Goal: Contribute content: Add original content to the website for others to see

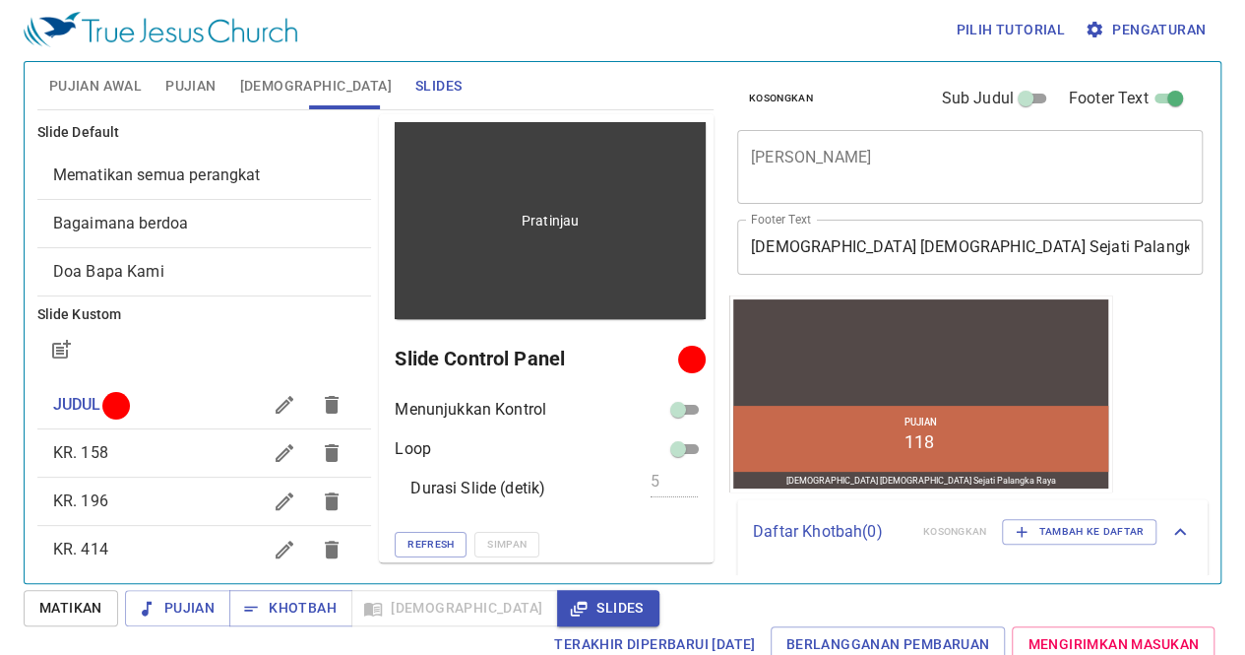
scroll to position [1, 0]
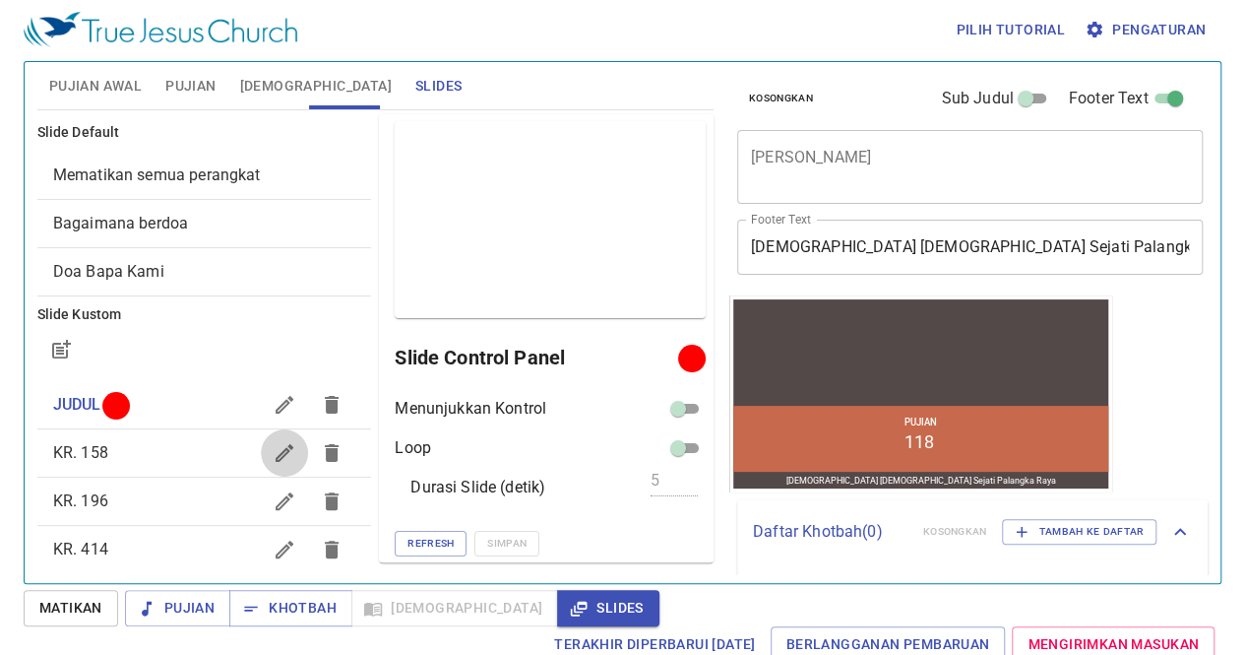
click at [273, 454] on icon "button" at bounding box center [285, 453] width 24 height 24
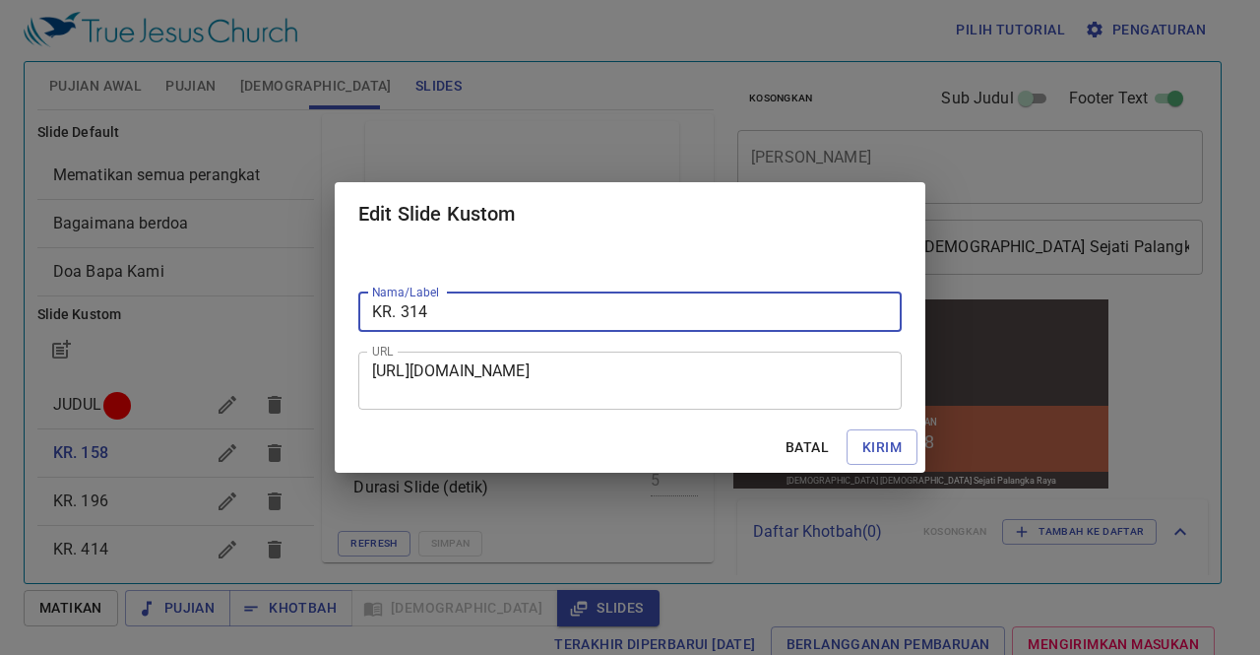
type input "KR. 314"
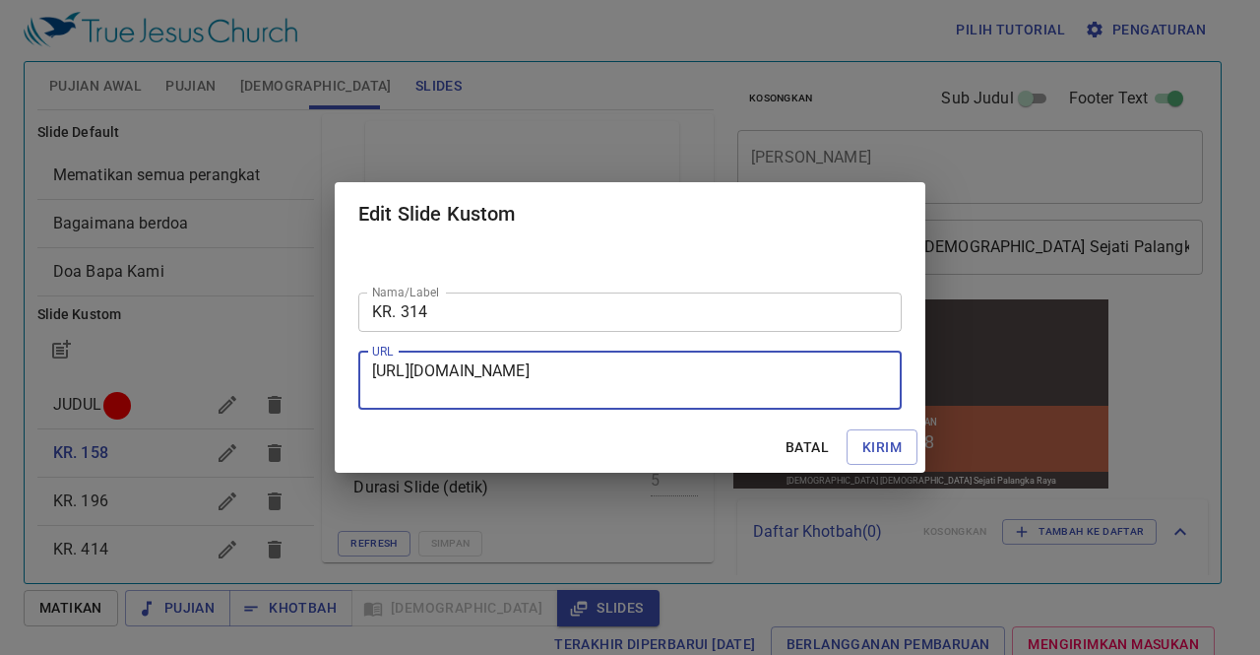
drag, startPoint x: 373, startPoint y: 369, endPoint x: 826, endPoint y: 412, distance: 454.9
click at [826, 412] on div "Nama/Label KR. 314 Nama/Label URL [URL][DOMAIN_NAME] URL" at bounding box center [630, 333] width 591 height 176
paste textarea "[URL][DOMAIN_NAME]"
type textarea "[URL][DOMAIN_NAME]"
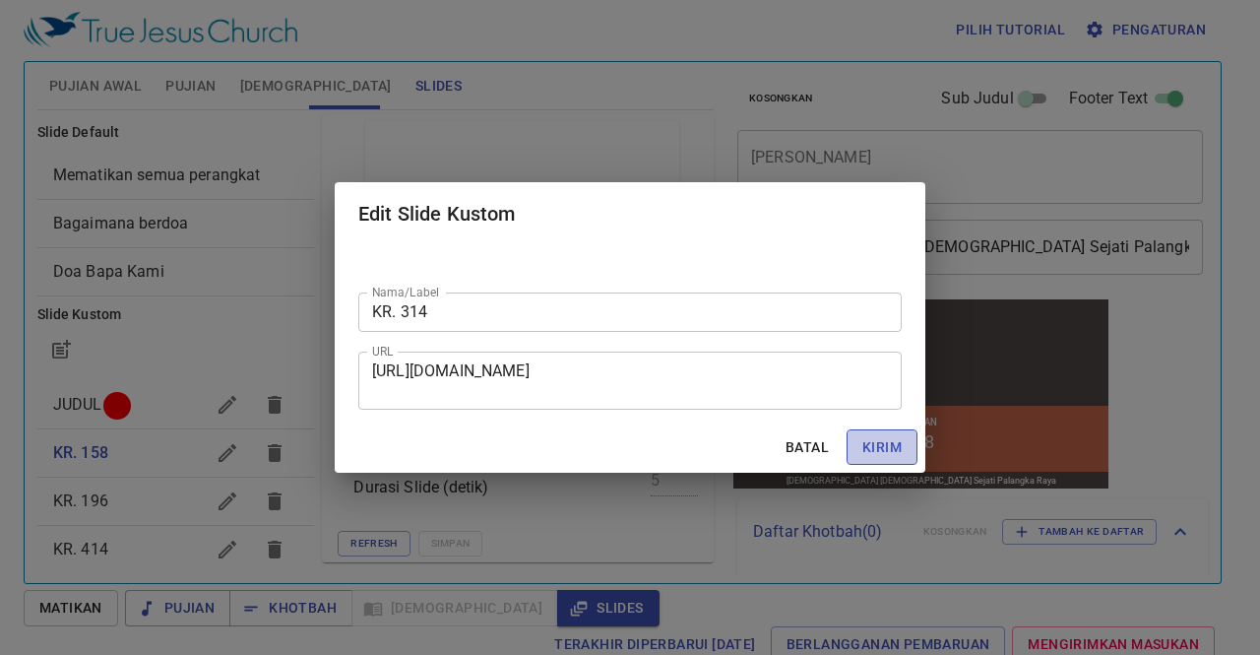
click at [890, 443] on span "Kirim" at bounding box center [881, 447] width 39 height 25
checkbox input "true"
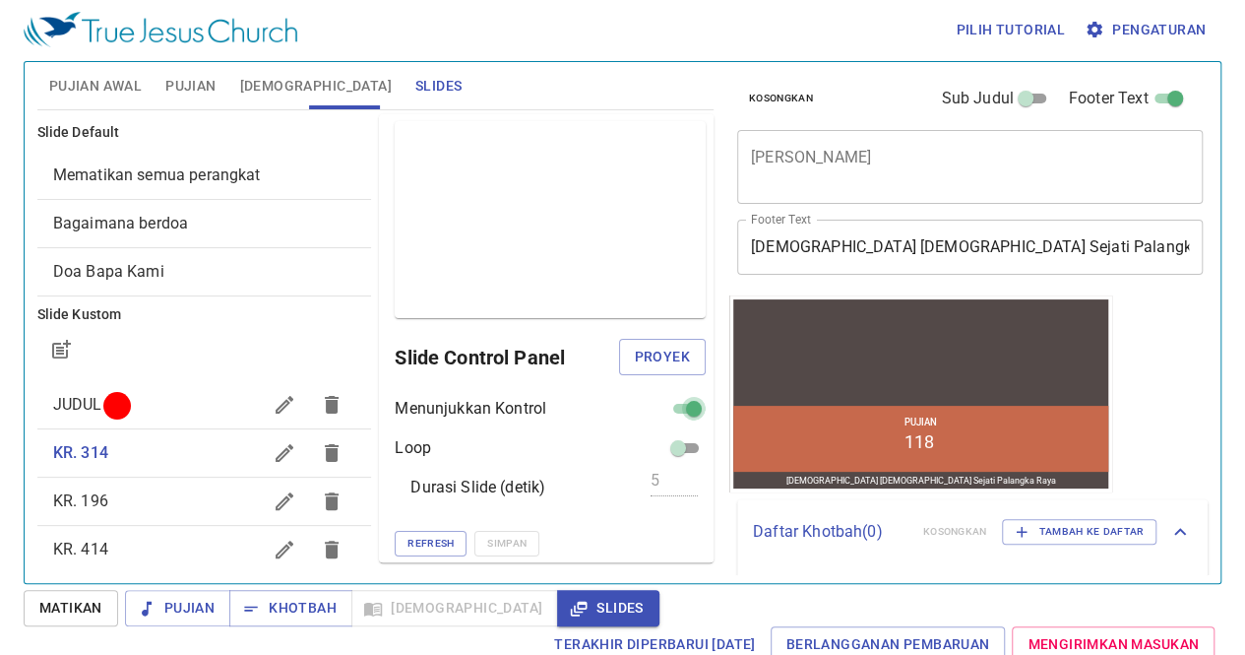
click at [673, 406] on input "checkbox" at bounding box center [694, 413] width 71 height 24
checkbox input "false"
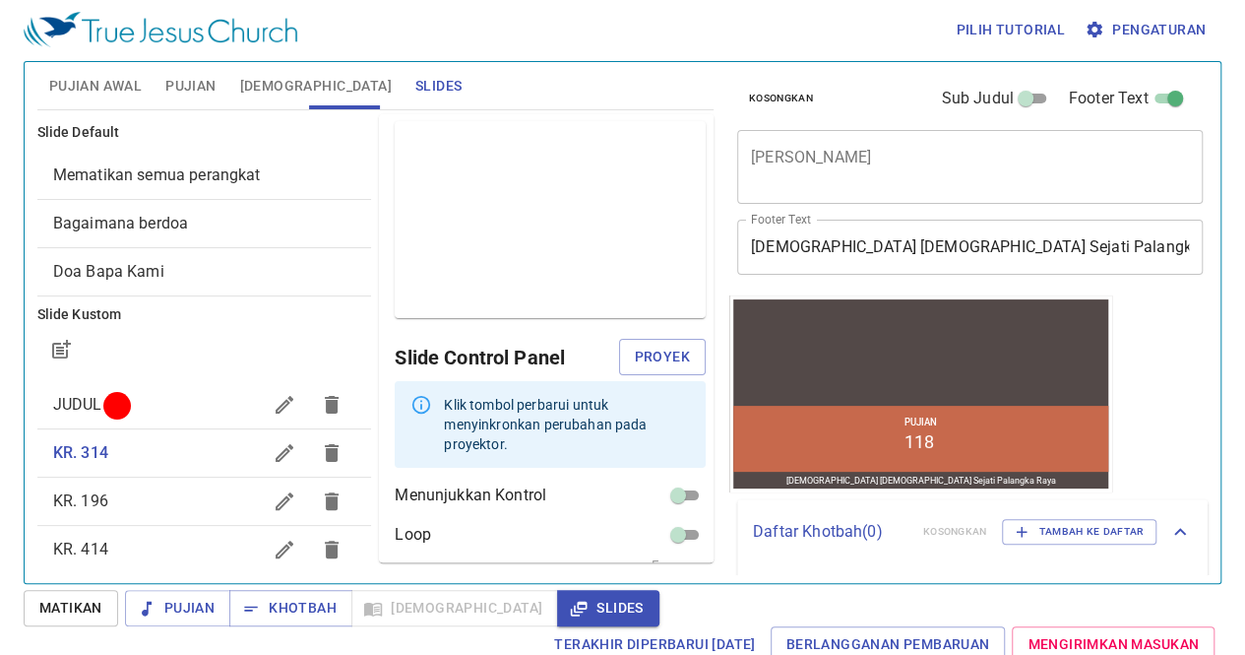
scroll to position [68, 0]
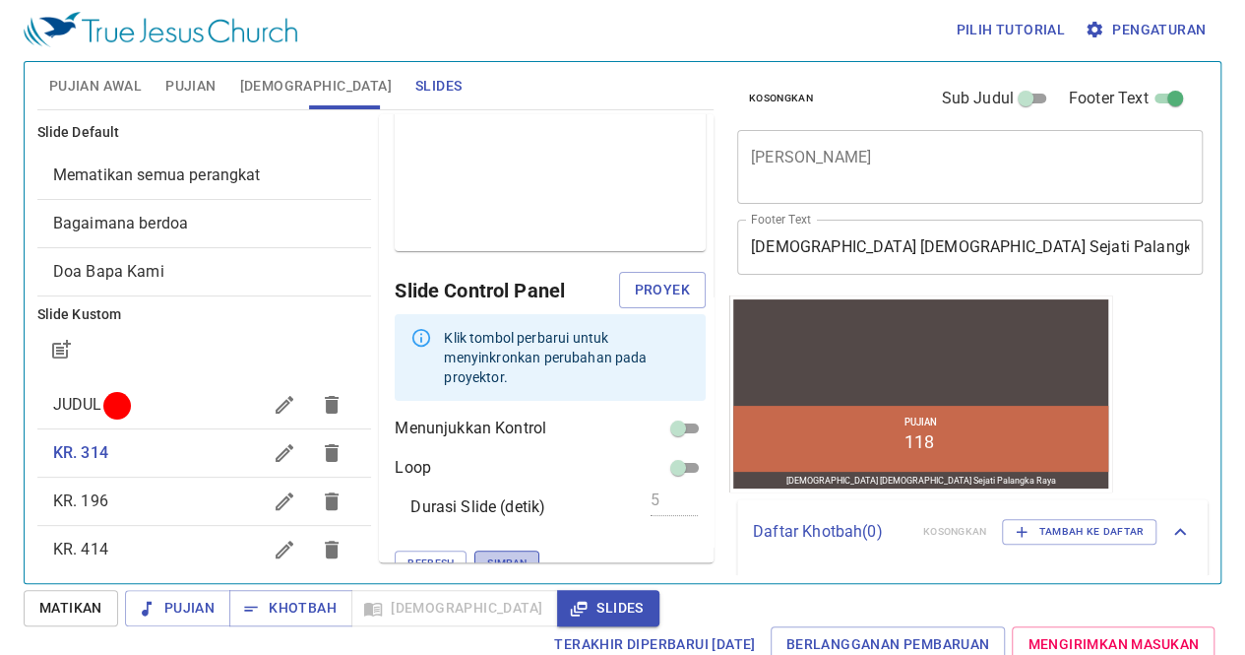
click at [487, 554] on span "Simpan" at bounding box center [506, 563] width 39 height 18
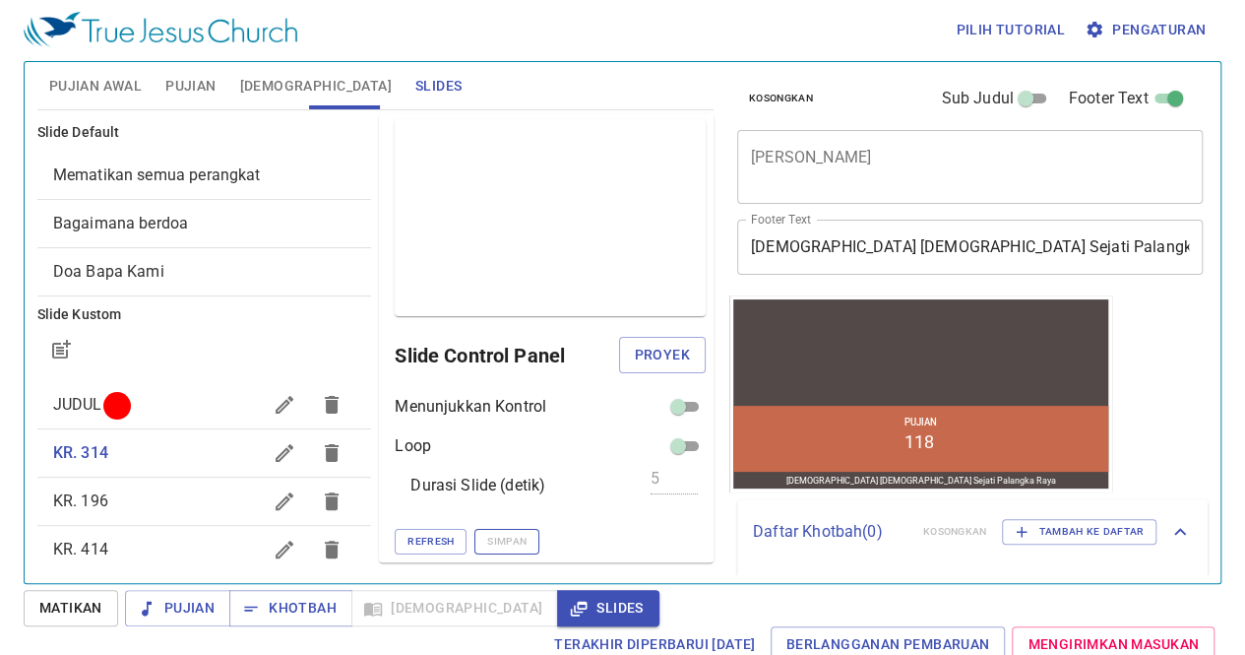
scroll to position [1, 0]
drag, startPoint x: 152, startPoint y: 479, endPoint x: 614, endPoint y: -84, distance: 728.7
click at [614, 0] on html "Pilih tutorial Pengaturan Pujian Awal Pujian [DEMOGRAPHIC_DATA] Slides Pencaria…" at bounding box center [622, 325] width 1245 height 655
click at [276, 501] on icon "button" at bounding box center [285, 501] width 18 height 18
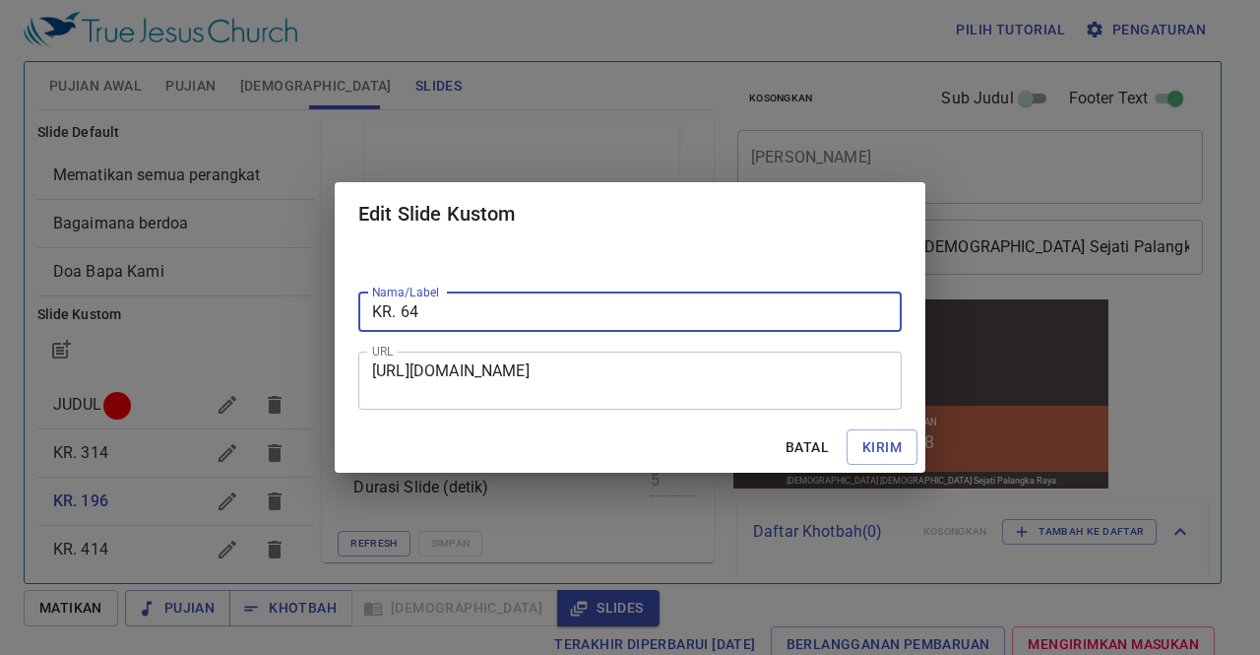
type input "KR. 64"
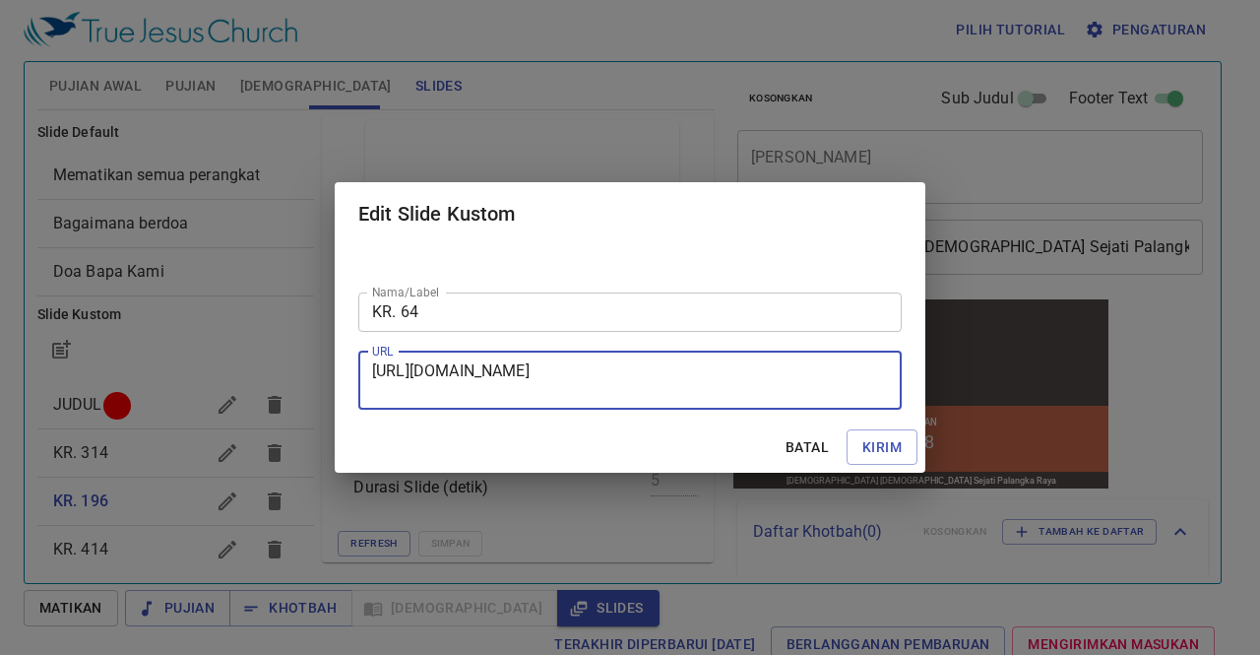
drag, startPoint x: 374, startPoint y: 369, endPoint x: 773, endPoint y: 436, distance: 404.2
click at [773, 436] on form "Nama/Label KR. 64 Nama/Label URL [URL][DOMAIN_NAME] URL Batal Kirim" at bounding box center [630, 359] width 591 height 228
paste textarea "[URL][DOMAIN_NAME]"
type textarea "[URL][DOMAIN_NAME]"
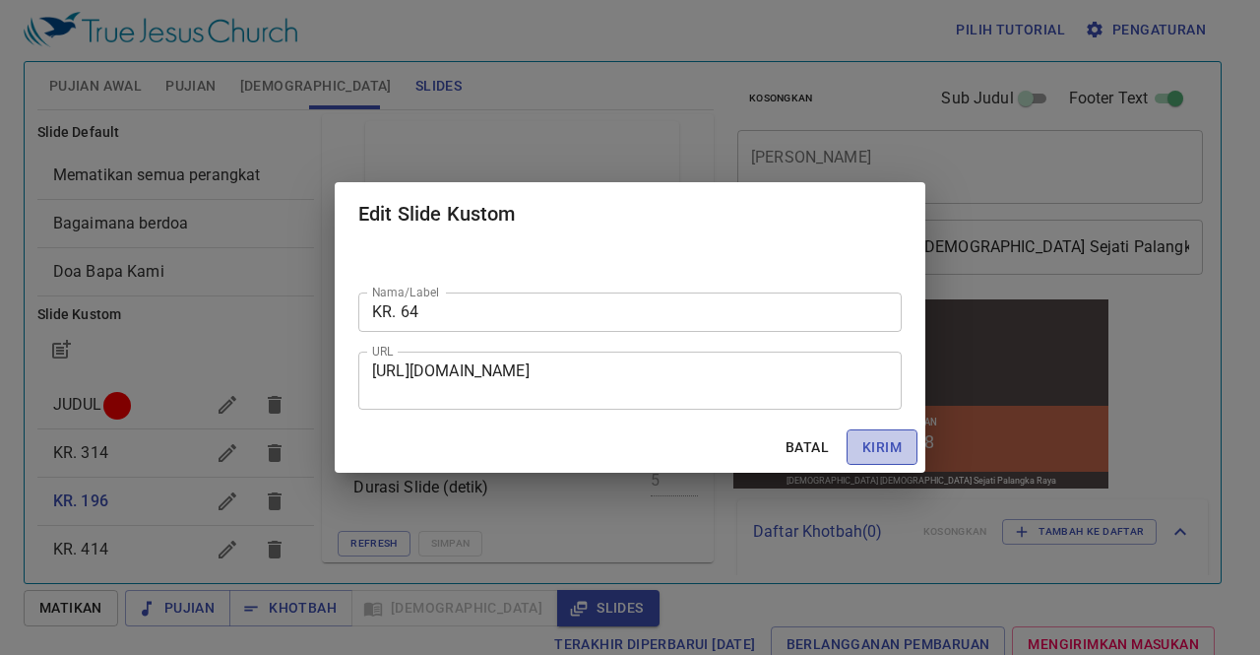
click at [886, 448] on span "Kirim" at bounding box center [881, 447] width 39 height 25
checkbox input "true"
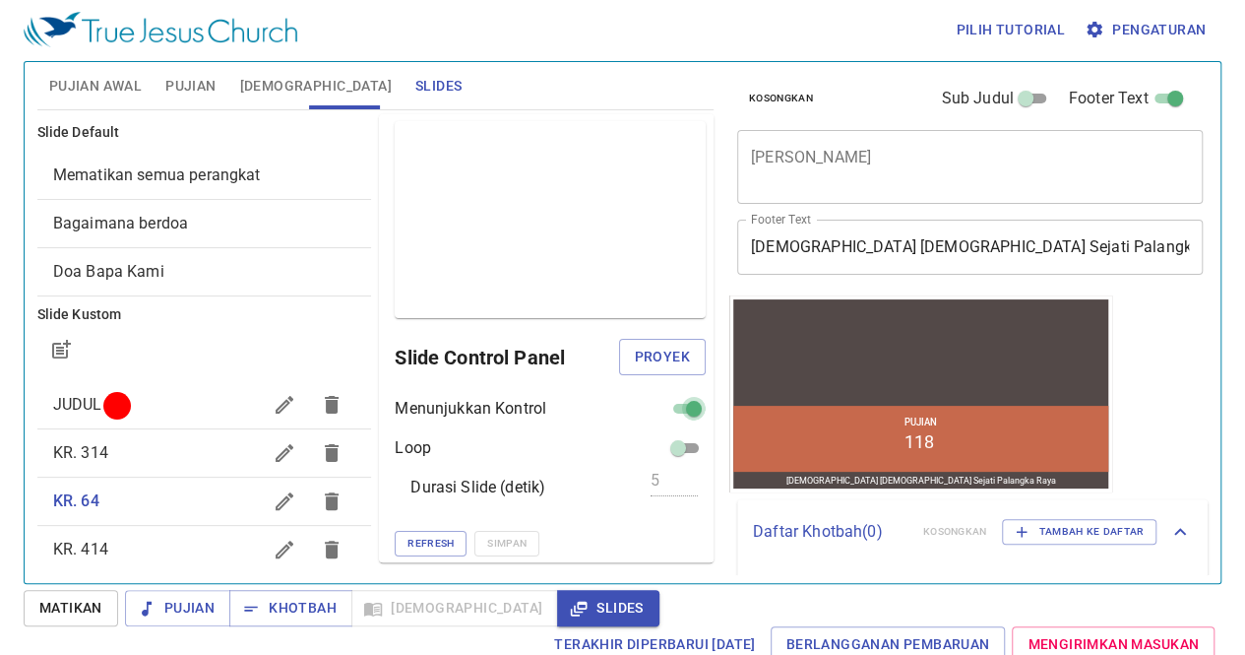
drag, startPoint x: 666, startPoint y: 410, endPoint x: 565, endPoint y: 391, distance: 103.3
click at [565, 391] on div "Pratinjau Slide Control Panel Proyek Menunjukkan Kontrol Loop Durasi Slide (det…" at bounding box center [546, 338] width 335 height 448
click at [668, 407] on input "checkbox" at bounding box center [694, 413] width 71 height 24
checkbox input "false"
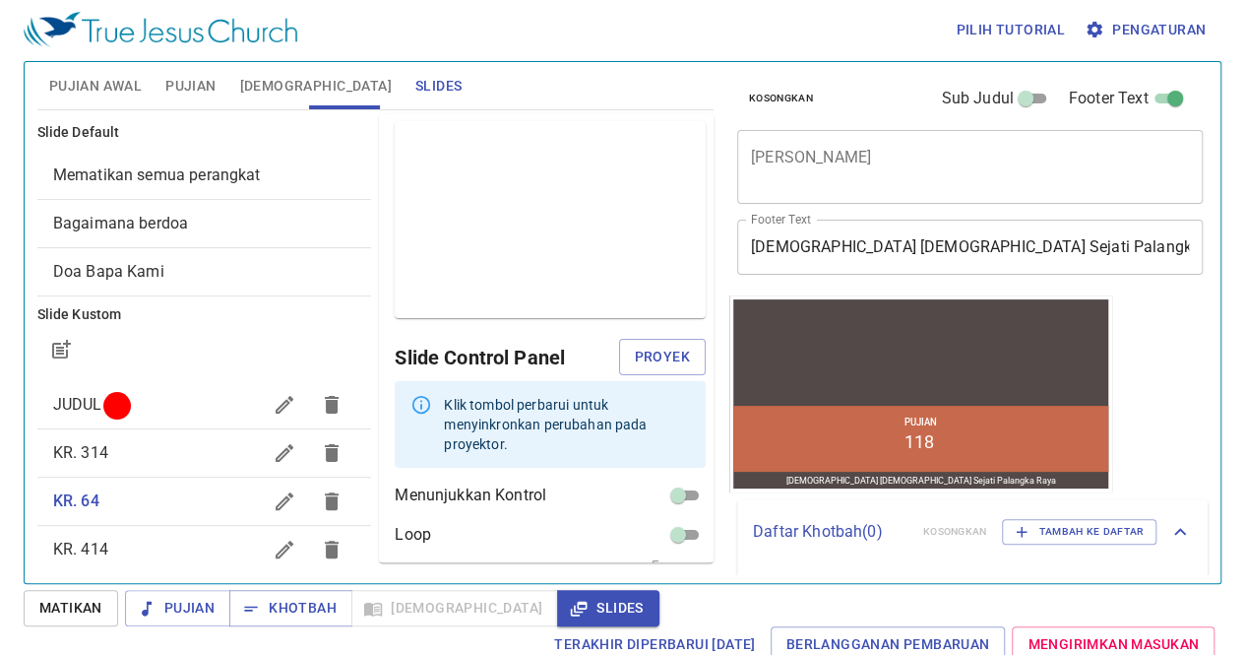
scroll to position [68, 0]
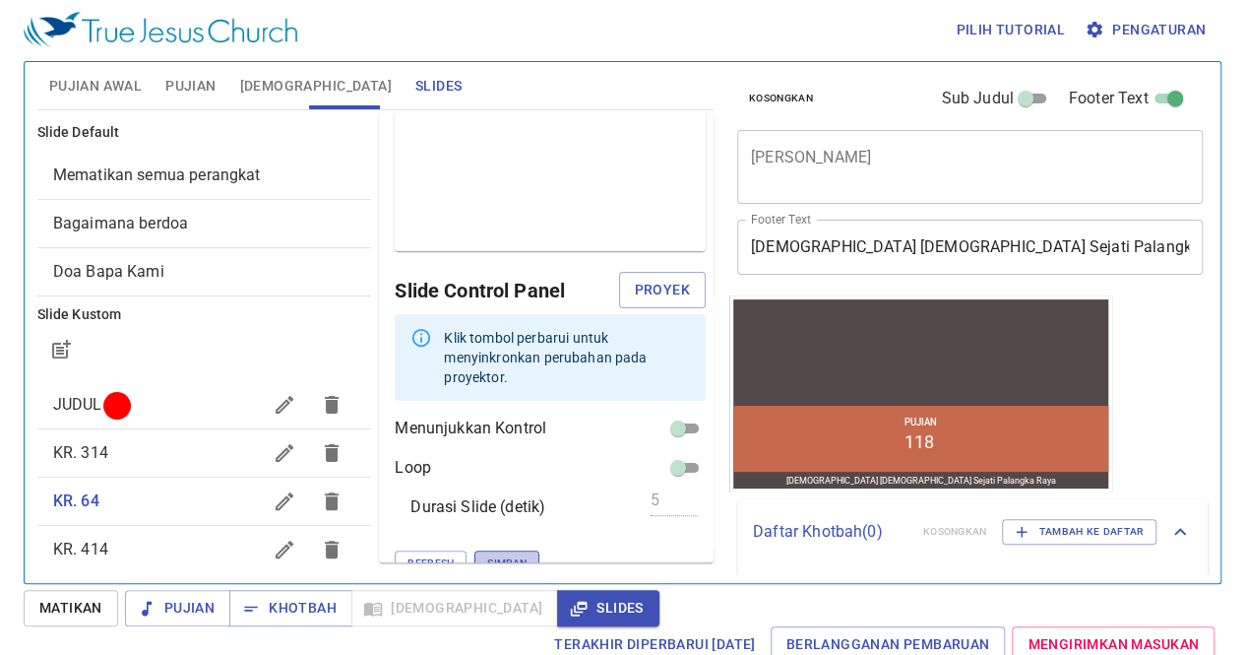
click at [487, 554] on span "Simpan" at bounding box center [506, 563] width 39 height 18
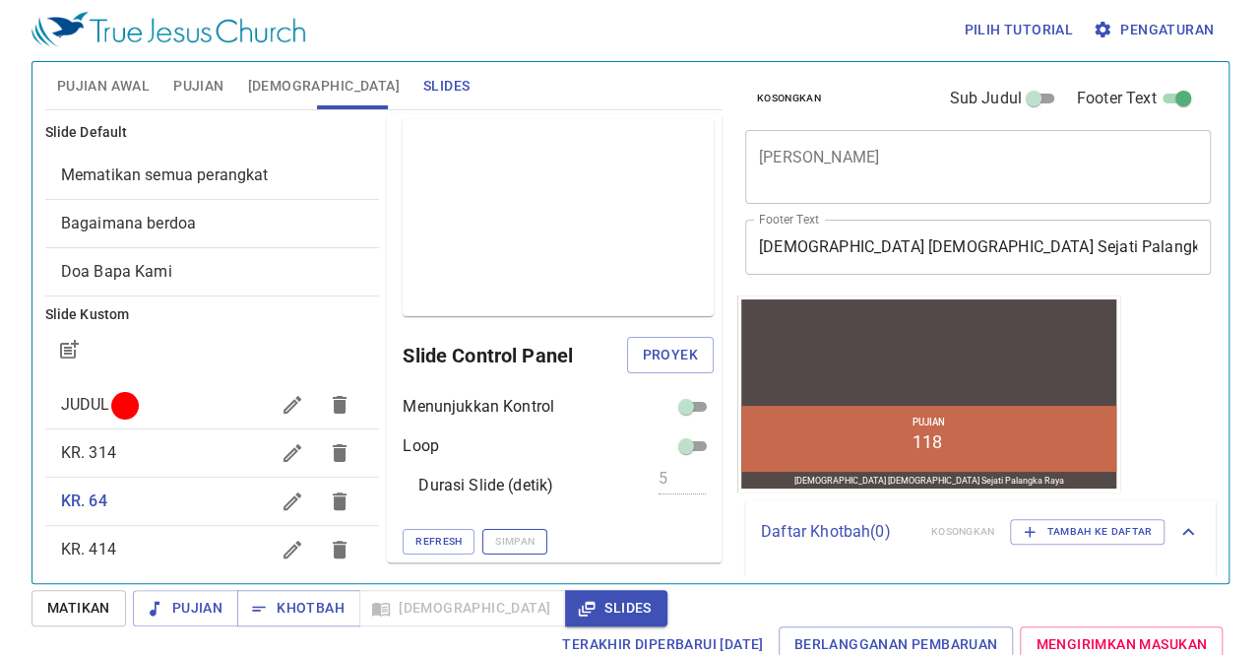
scroll to position [1, 0]
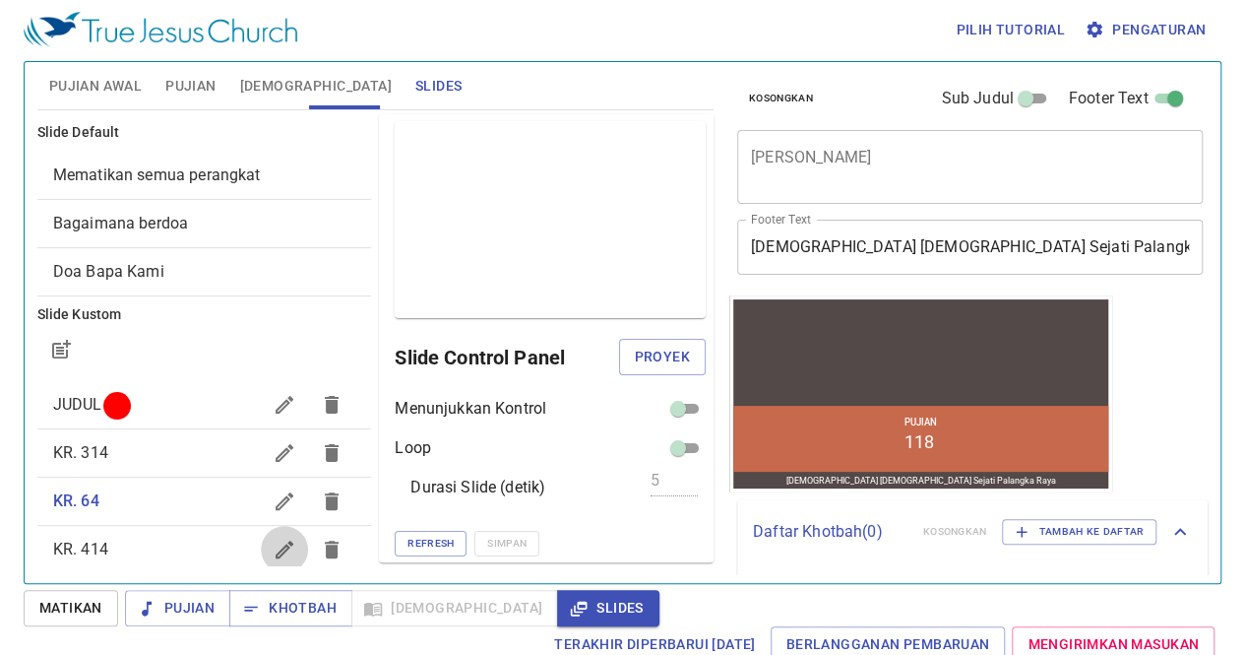
click at [276, 549] on icon "button" at bounding box center [285, 549] width 18 height 18
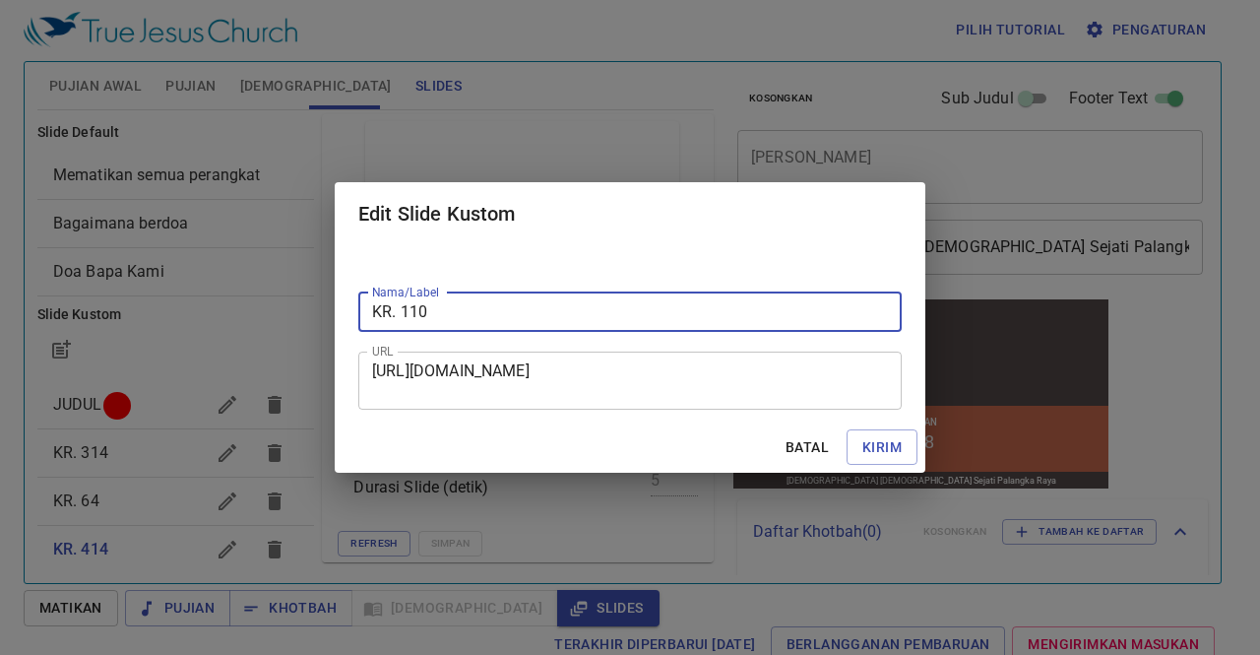
type input "KR. 110"
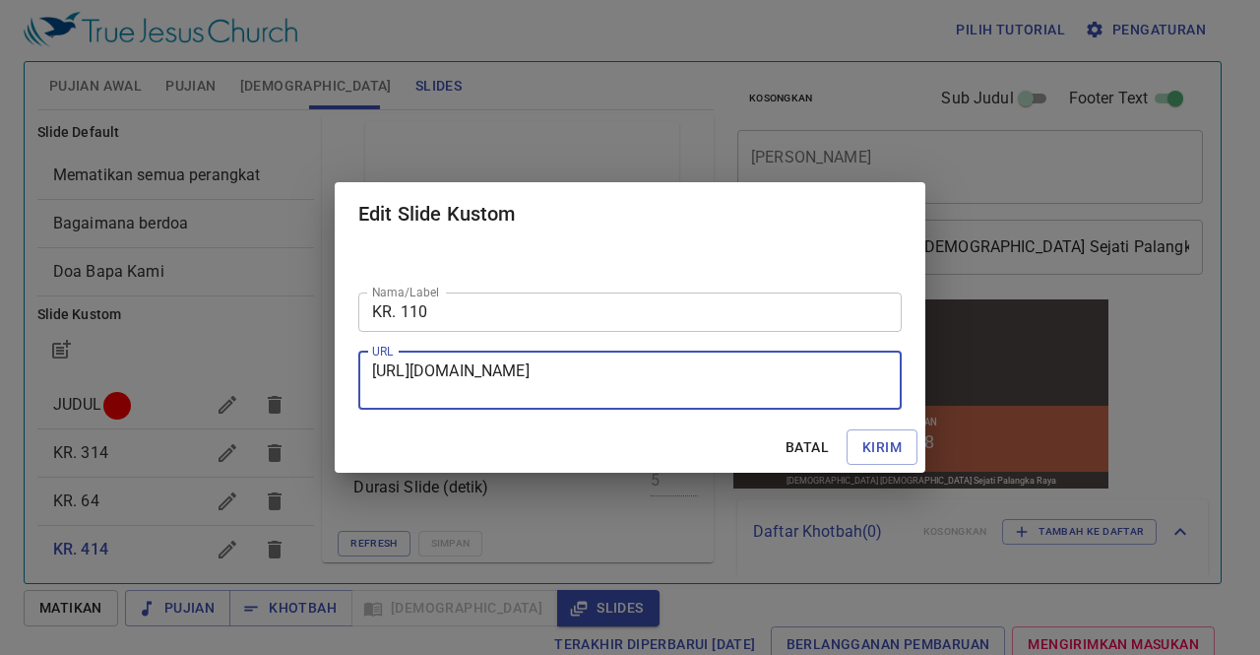
scroll to position [19, 0]
drag, startPoint x: 376, startPoint y: 368, endPoint x: 812, endPoint y: 388, distance: 436.5
click at [812, 388] on textarea "[URL][DOMAIN_NAME]" at bounding box center [630, 379] width 516 height 37
type textarea "h"
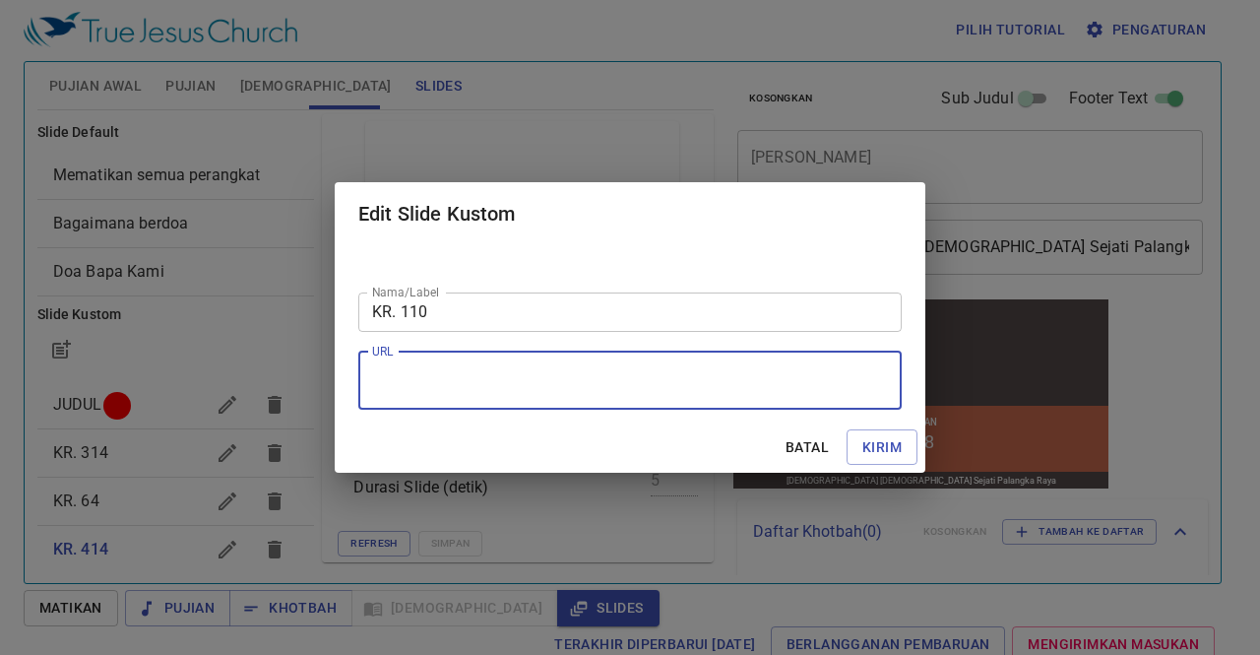
paste textarea "[URL][DOMAIN_NAME]"
type textarea "[URL][DOMAIN_NAME]"
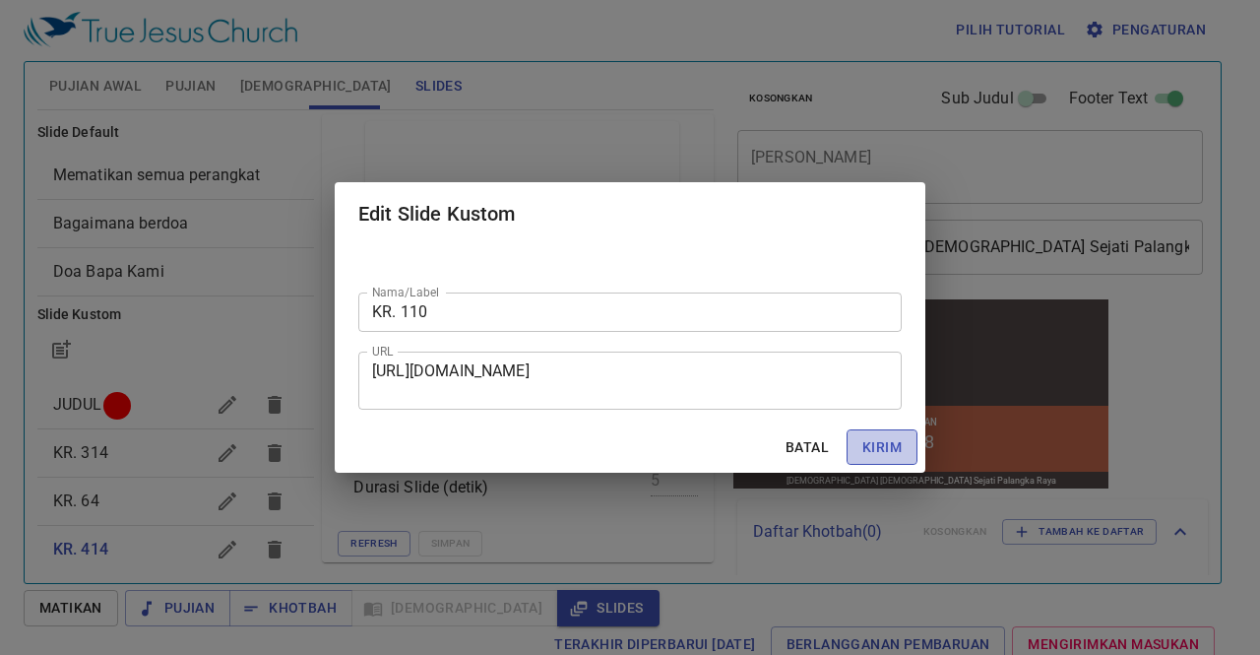
click at [876, 446] on span "Kirim" at bounding box center [881, 447] width 39 height 25
checkbox input "true"
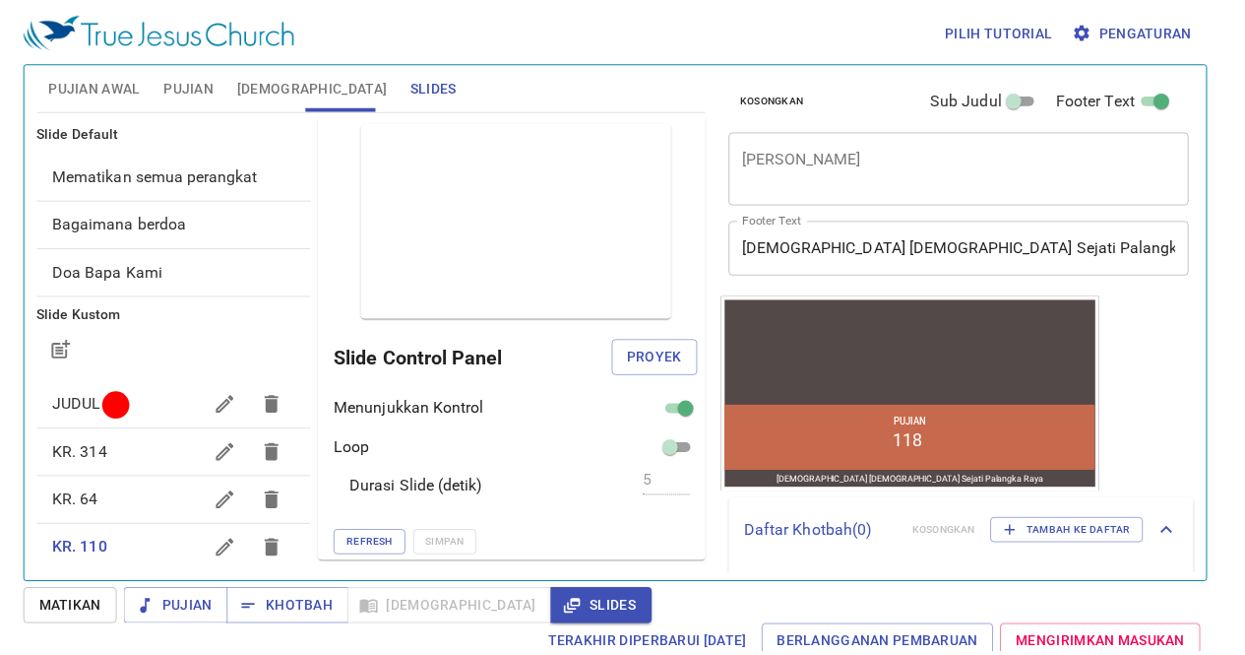
scroll to position [6, 0]
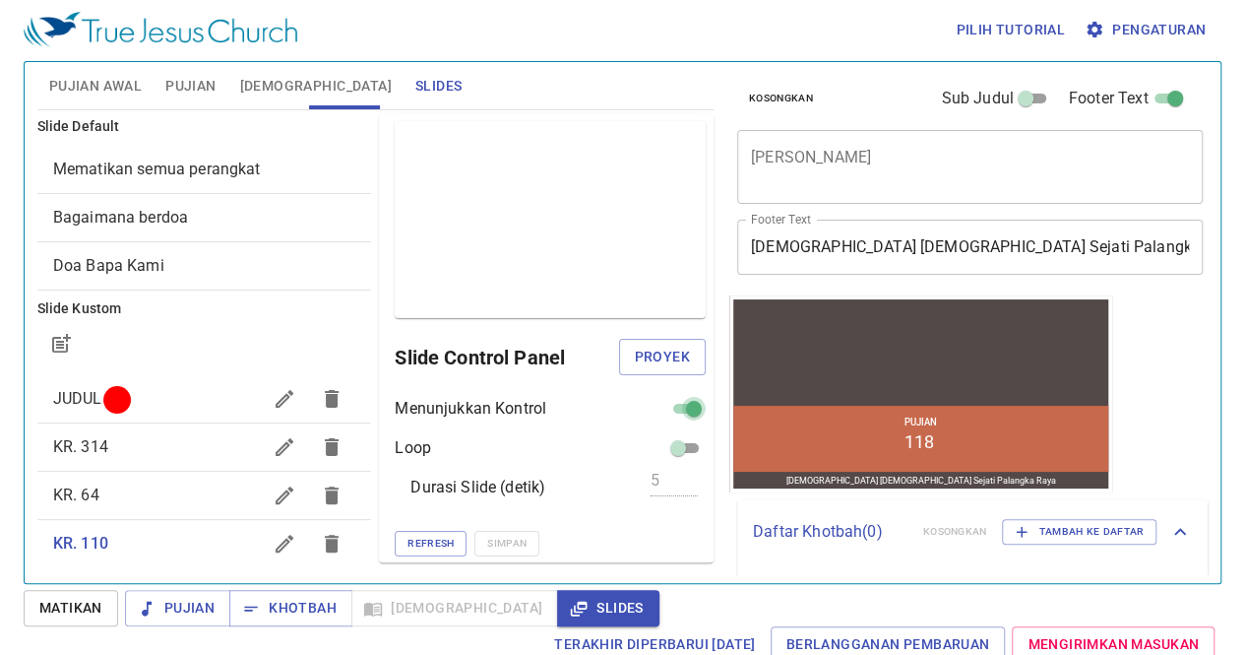
click at [661, 410] on input "checkbox" at bounding box center [694, 413] width 71 height 24
checkbox input "false"
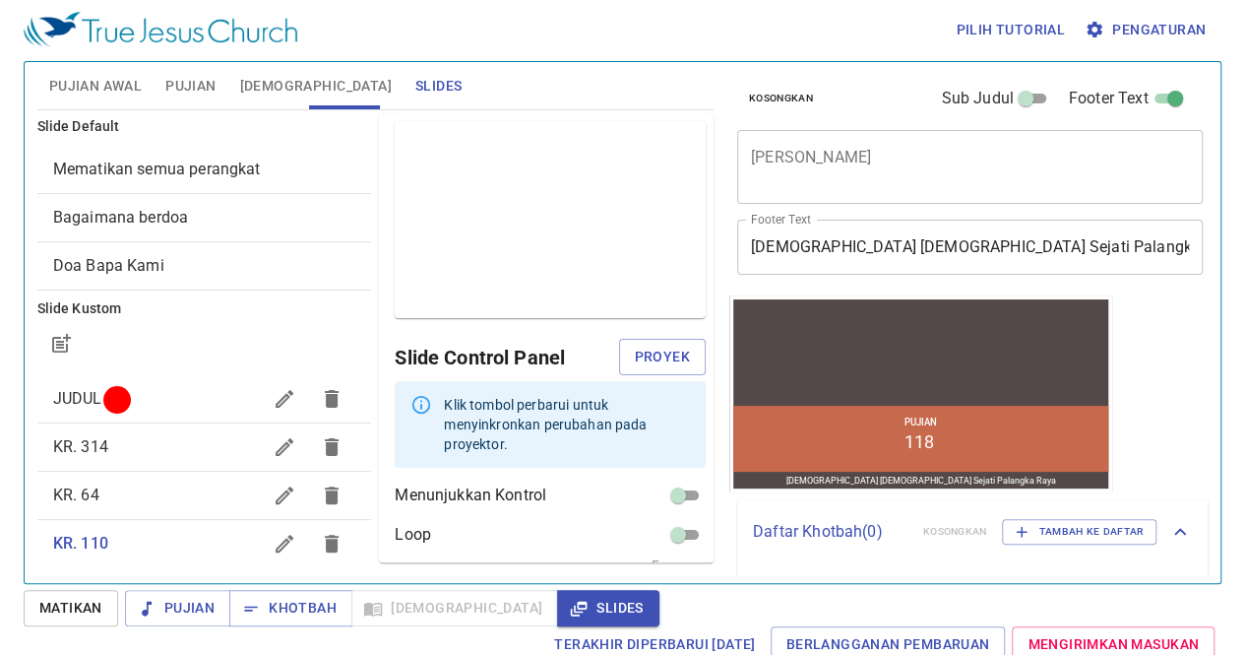
scroll to position [68, 0]
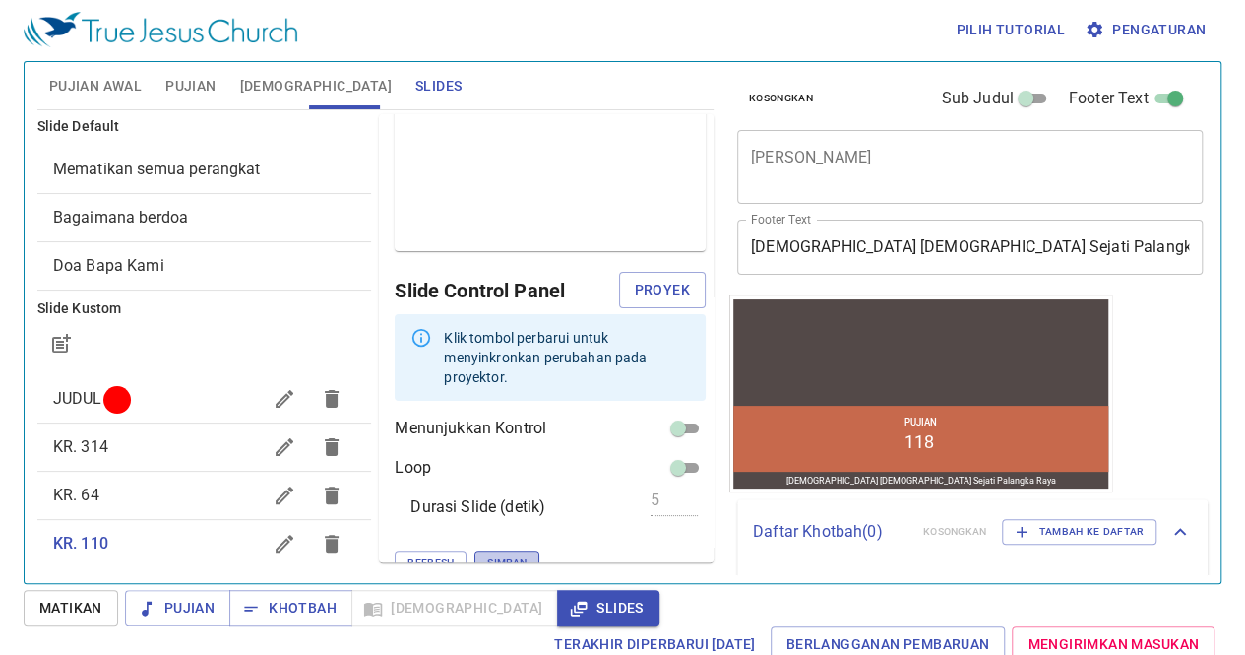
click at [487, 554] on span "Simpan" at bounding box center [506, 563] width 39 height 18
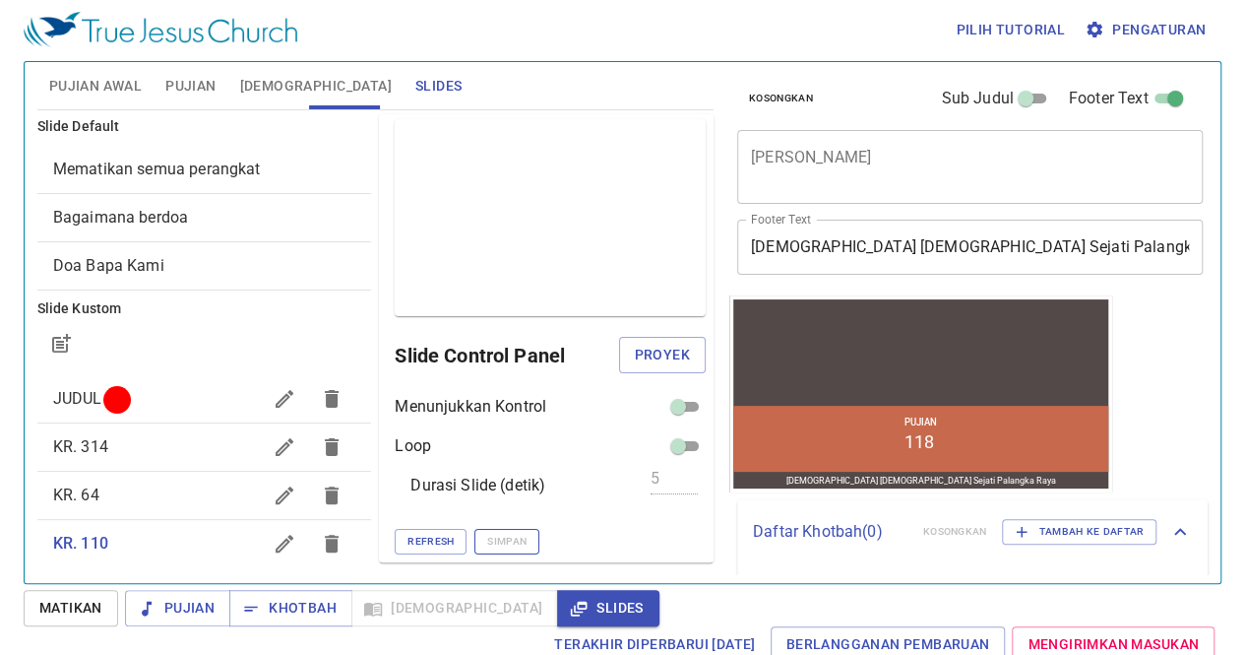
scroll to position [1, 0]
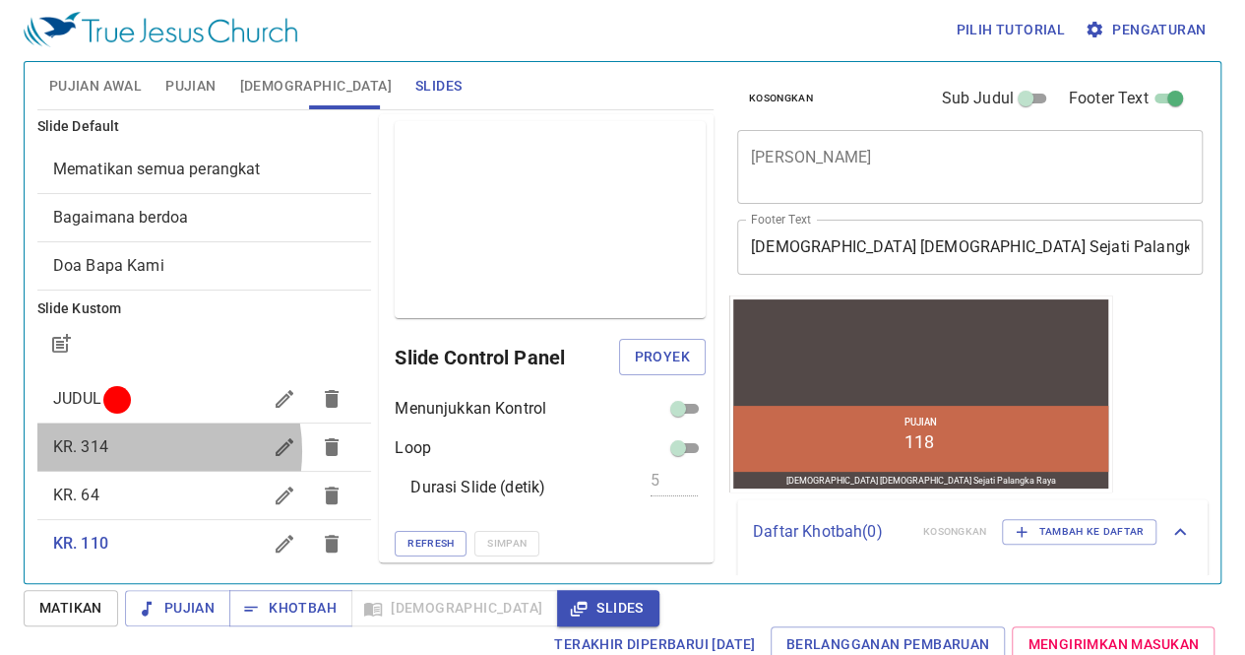
click at [126, 450] on span "KR. 314" at bounding box center [157, 447] width 209 height 24
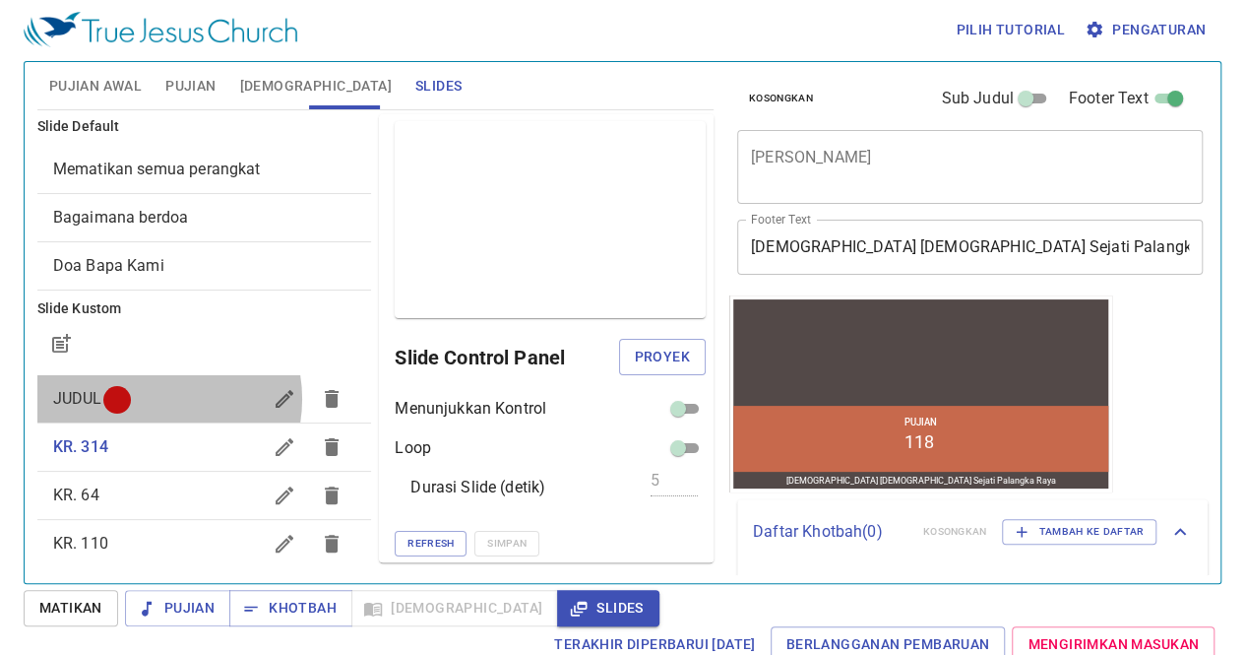
click at [152, 398] on span "JUDUL" at bounding box center [157, 399] width 209 height 24
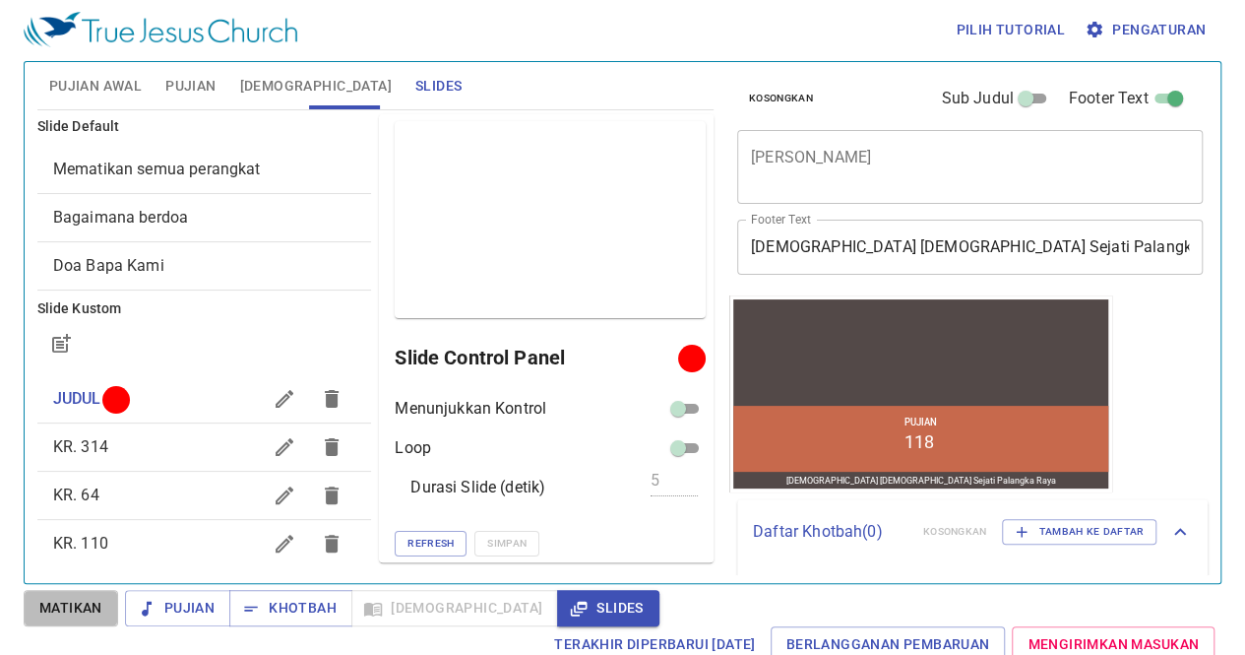
click at [0, 0] on span "Matikan" at bounding box center [0, 0] width 0 height 0
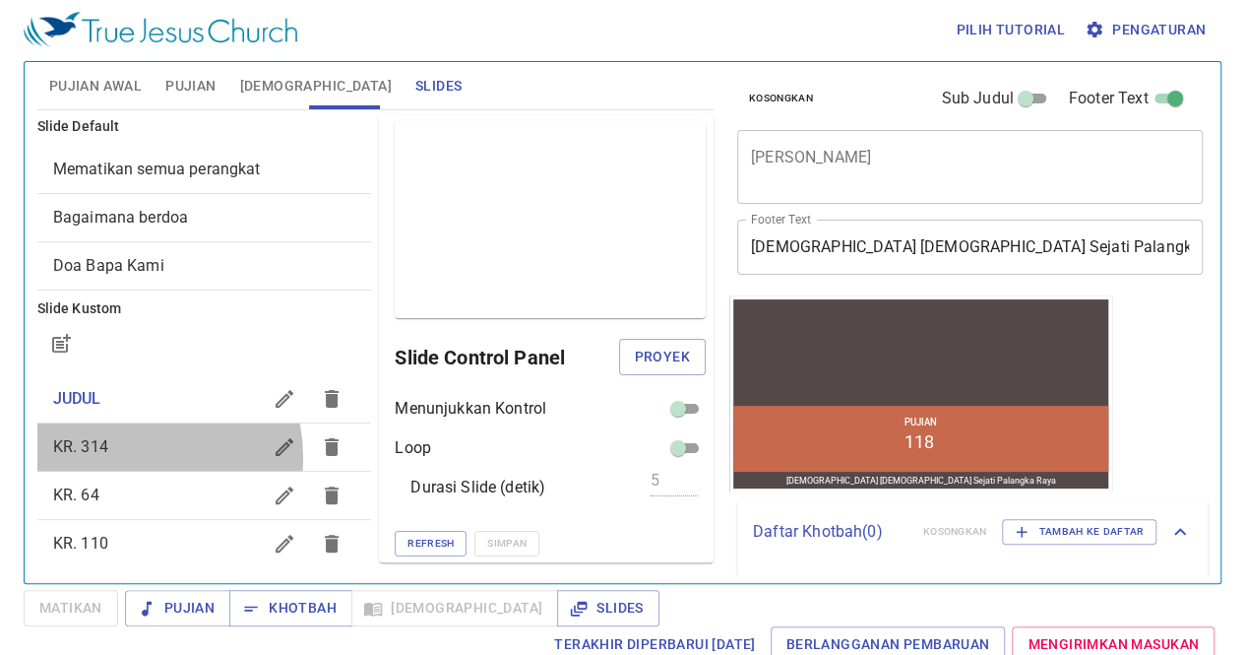
click at [136, 456] on span "KR. 314" at bounding box center [157, 447] width 209 height 24
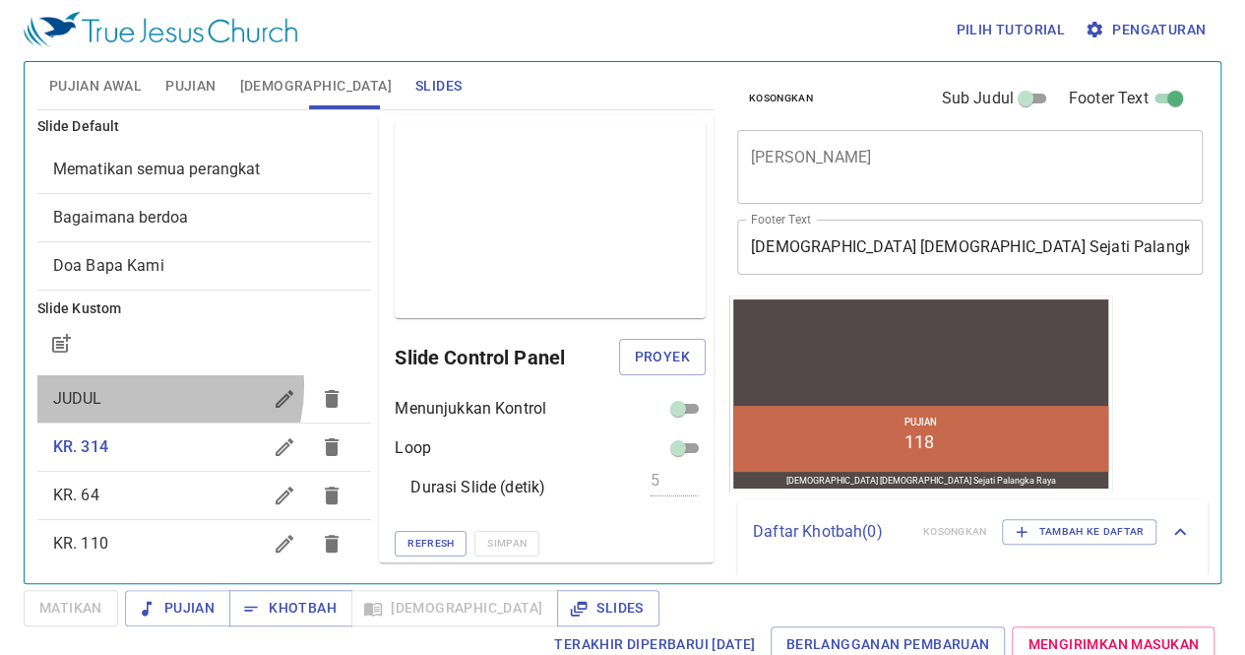
click at [142, 387] on span "JUDUL" at bounding box center [157, 399] width 209 height 24
